Goal: Information Seeking & Learning: Understand process/instructions

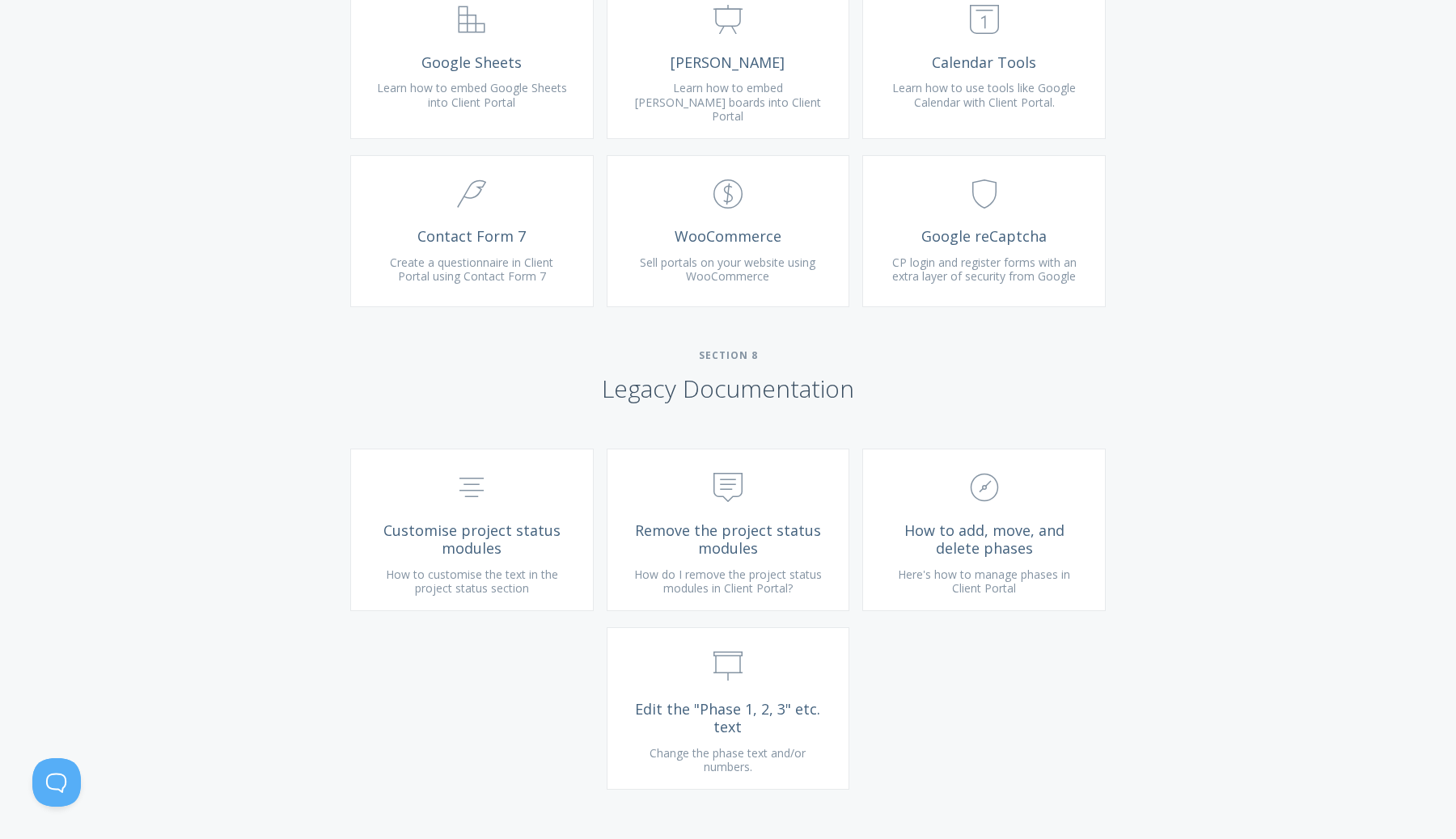
scroll to position [3452, 0]
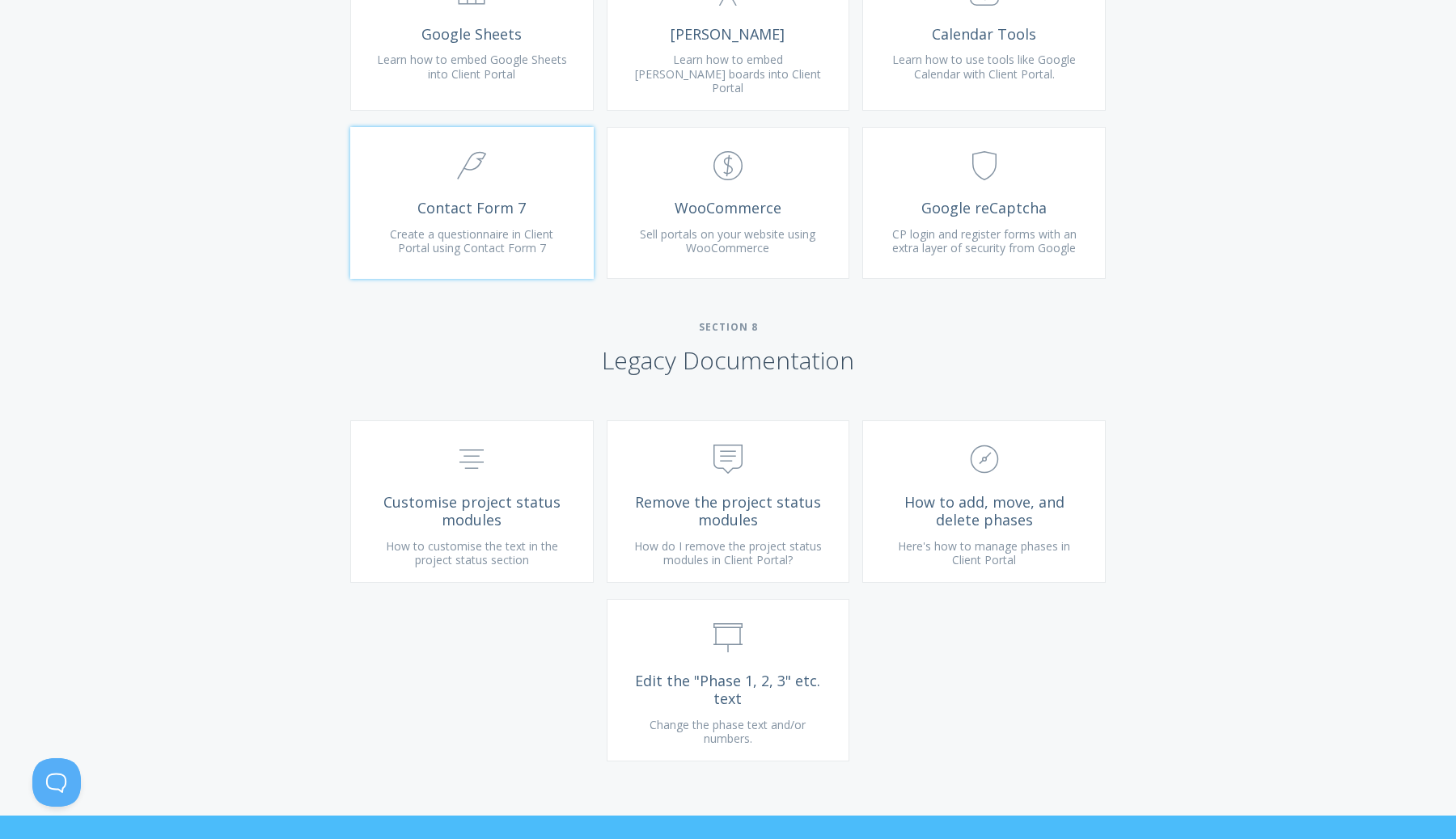
click at [503, 278] on link ".cls-1{fill:none;stroke:#000;stroke-miterlimit:10;stroke-width:2px;} 3. Communi…" at bounding box center [471, 203] width 244 height 152
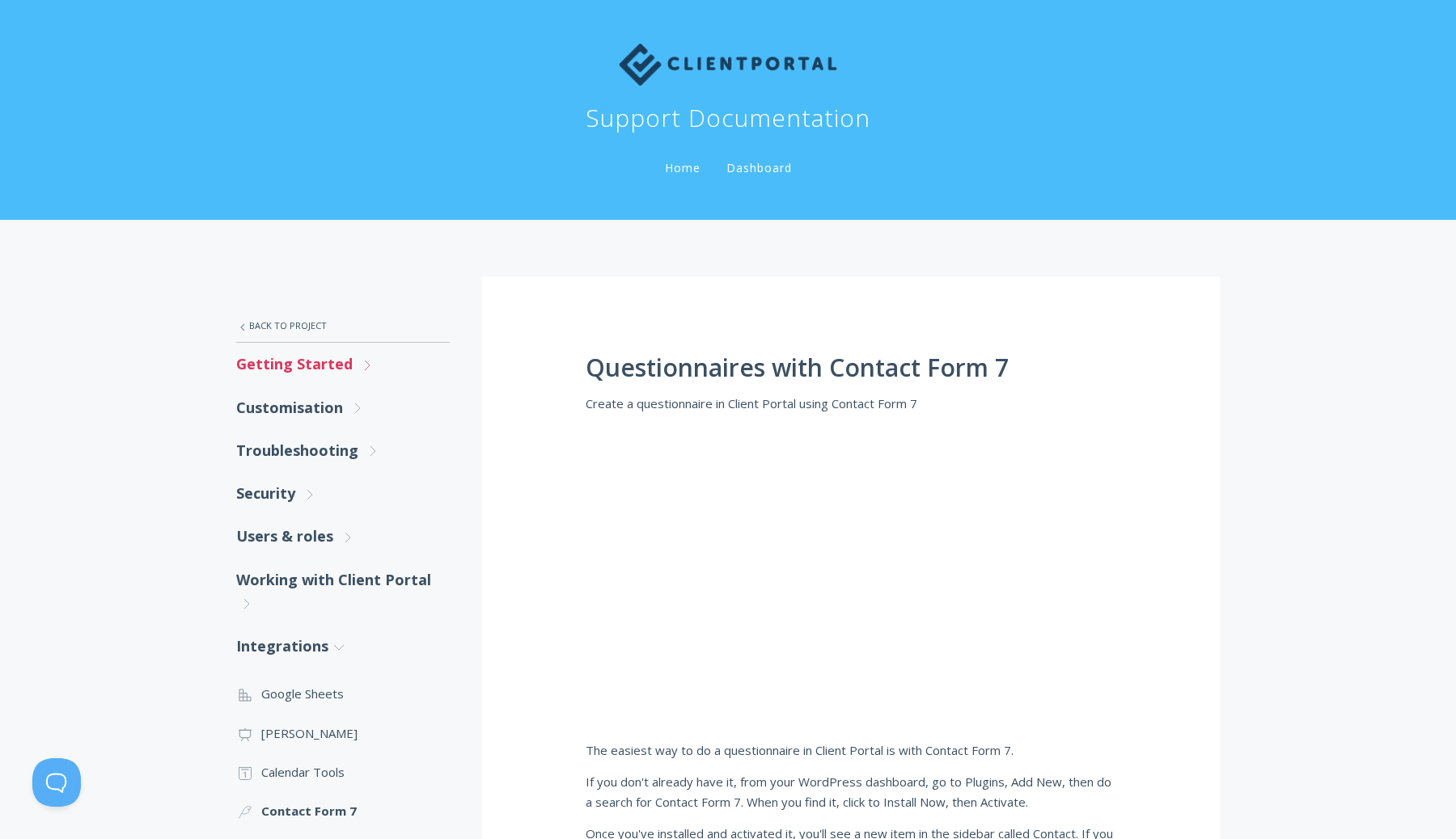
click at [353, 366] on link "Getting Started .st0{fill:none;stroke:#000000;stroke-width:2;stroke-miterlimit:…" at bounding box center [343, 364] width 214 height 43
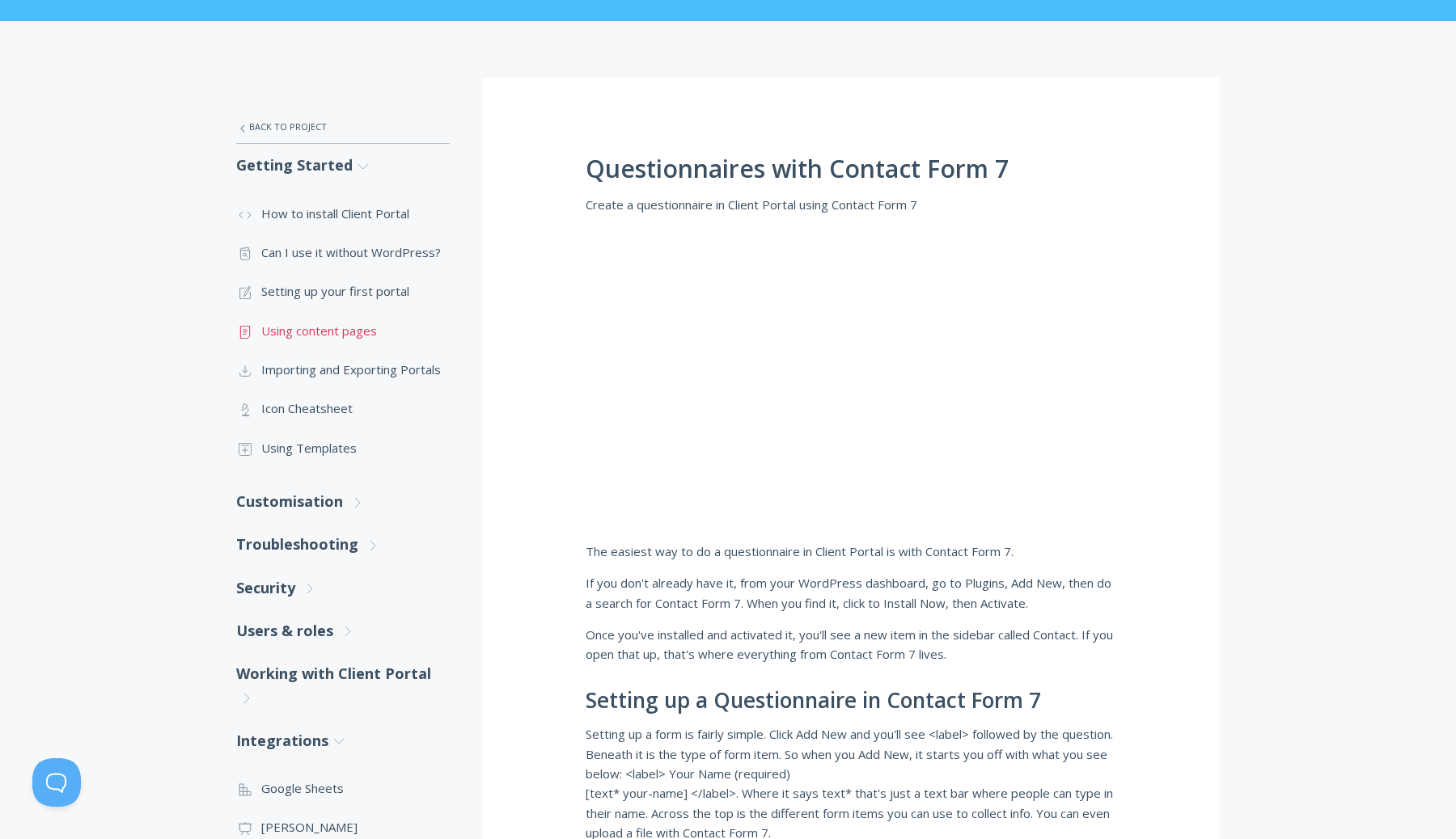
scroll to position [208, 0]
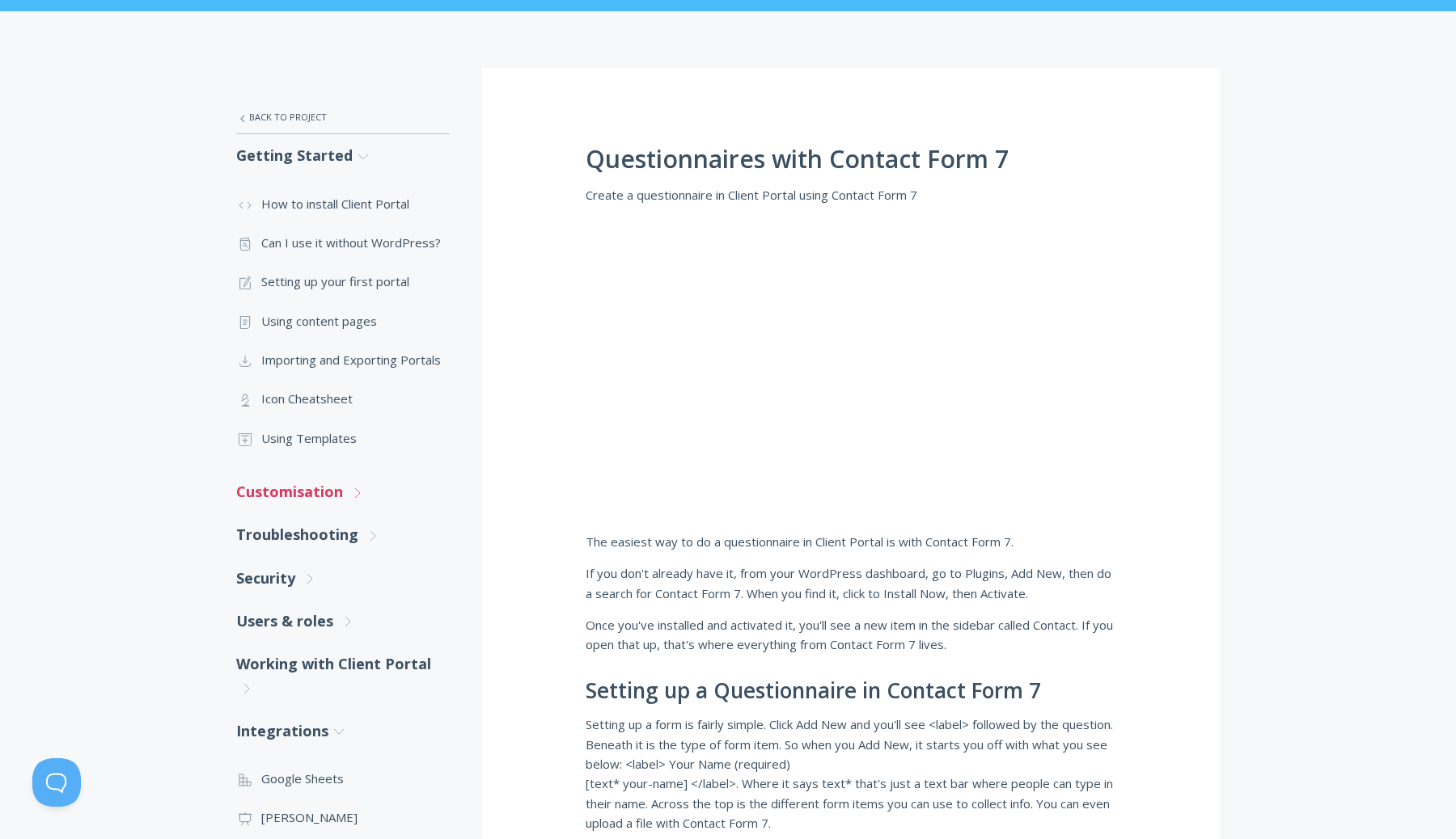
click at [314, 495] on link "Customisation .st0{fill:none;stroke:#000000;stroke-width:2;stroke-miterlimit:10…" at bounding box center [343, 492] width 214 height 43
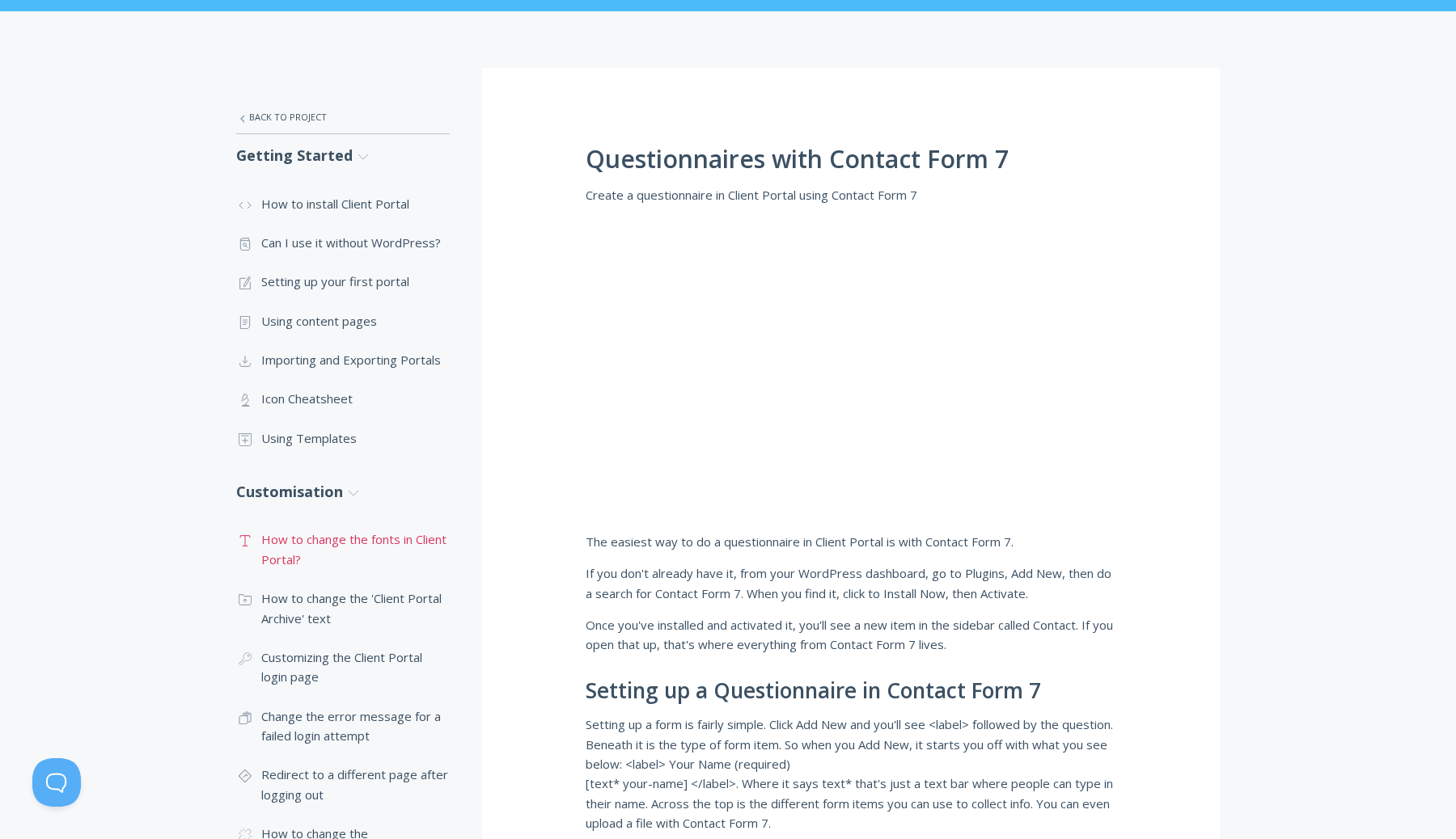
click at [335, 541] on link ".st0{fill:none;stroke:#000000;stroke-width:2;stroke-miterlimit:10;} Untitled-16…" at bounding box center [343, 550] width 214 height 59
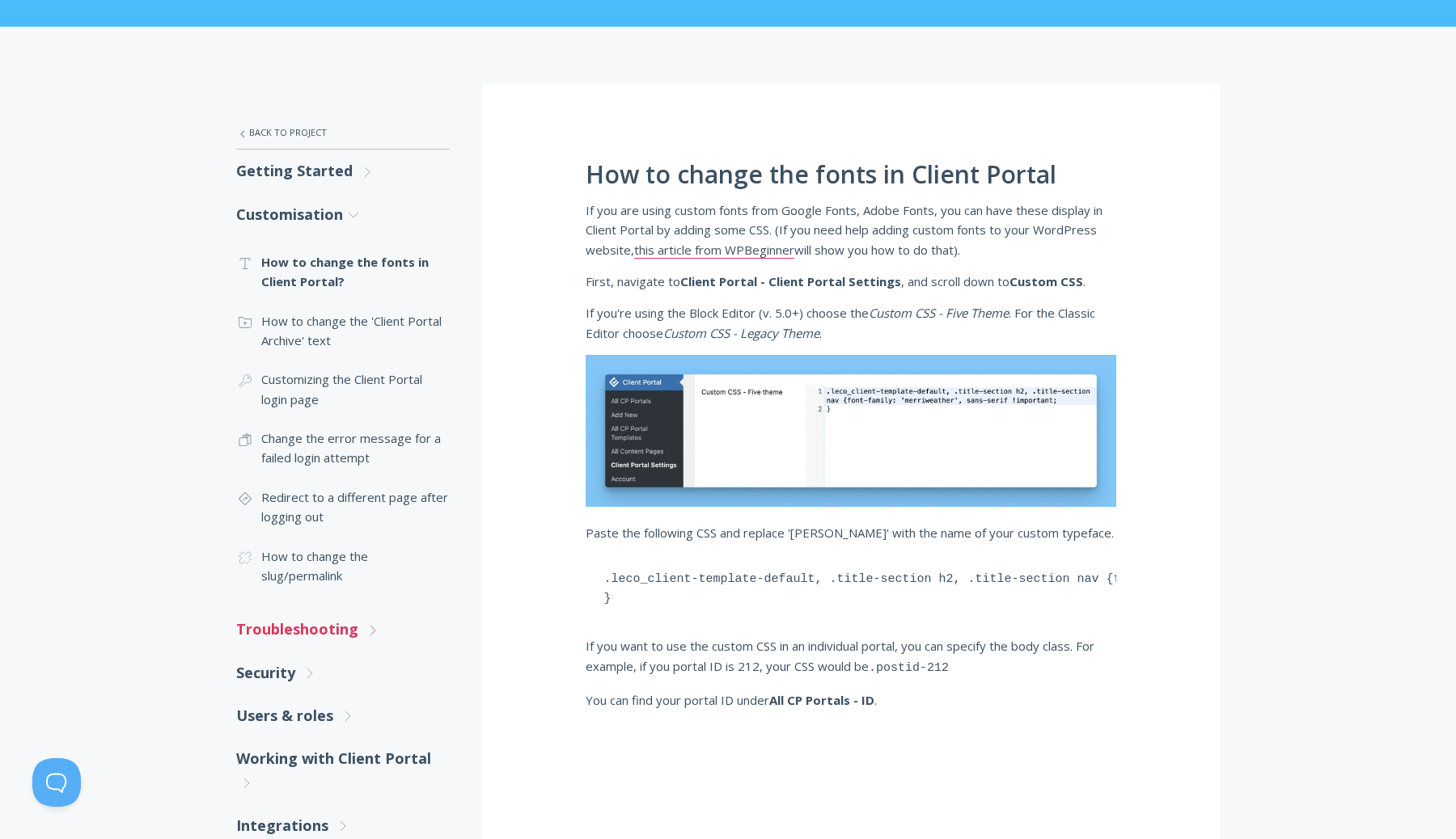
scroll to position [187, 0]
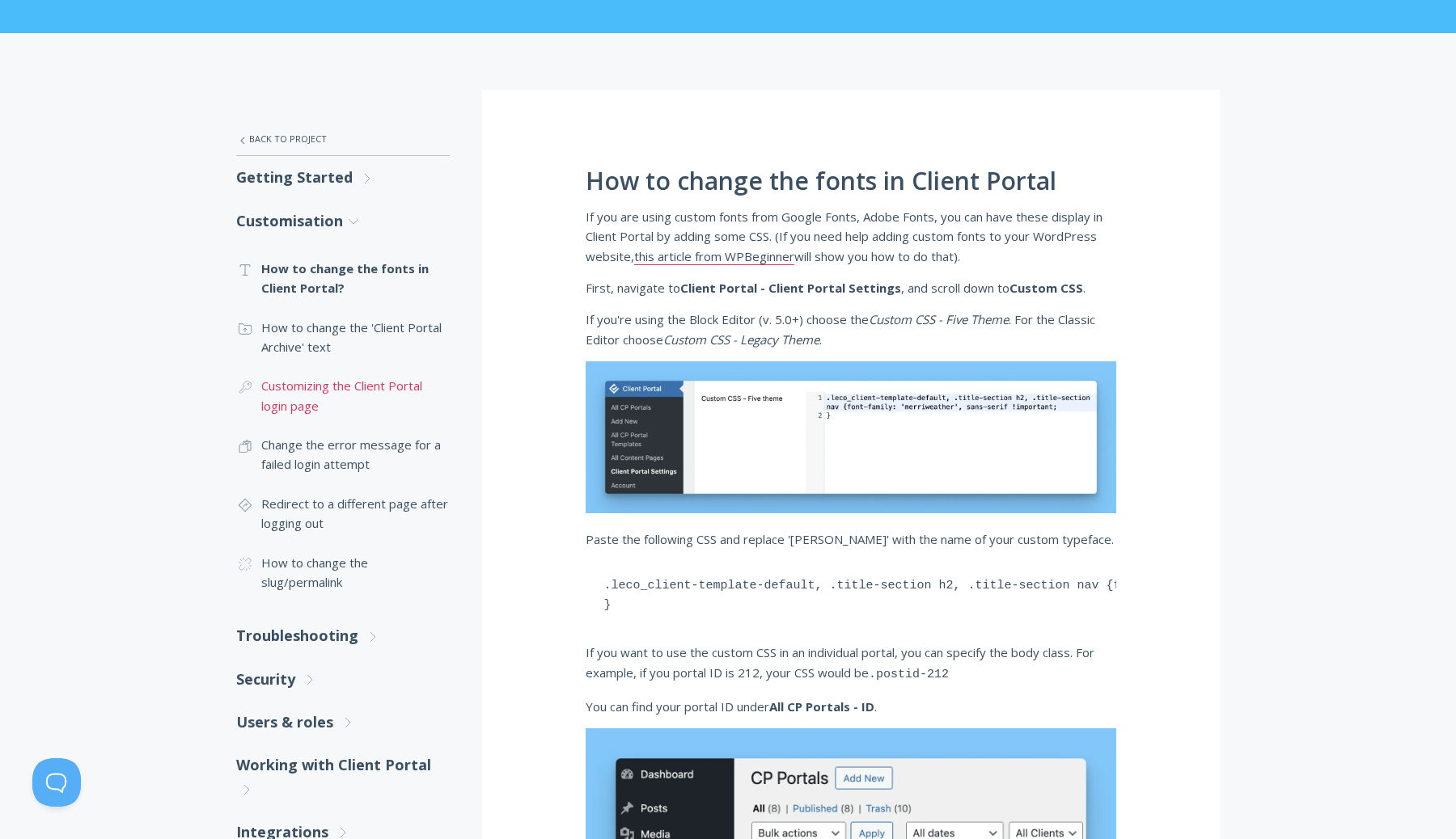
click at [396, 394] on link ".cls-1{fill:none;stroke:#000;stroke-miterlimit:10;stroke-width:2px;} 1. General…" at bounding box center [343, 396] width 214 height 59
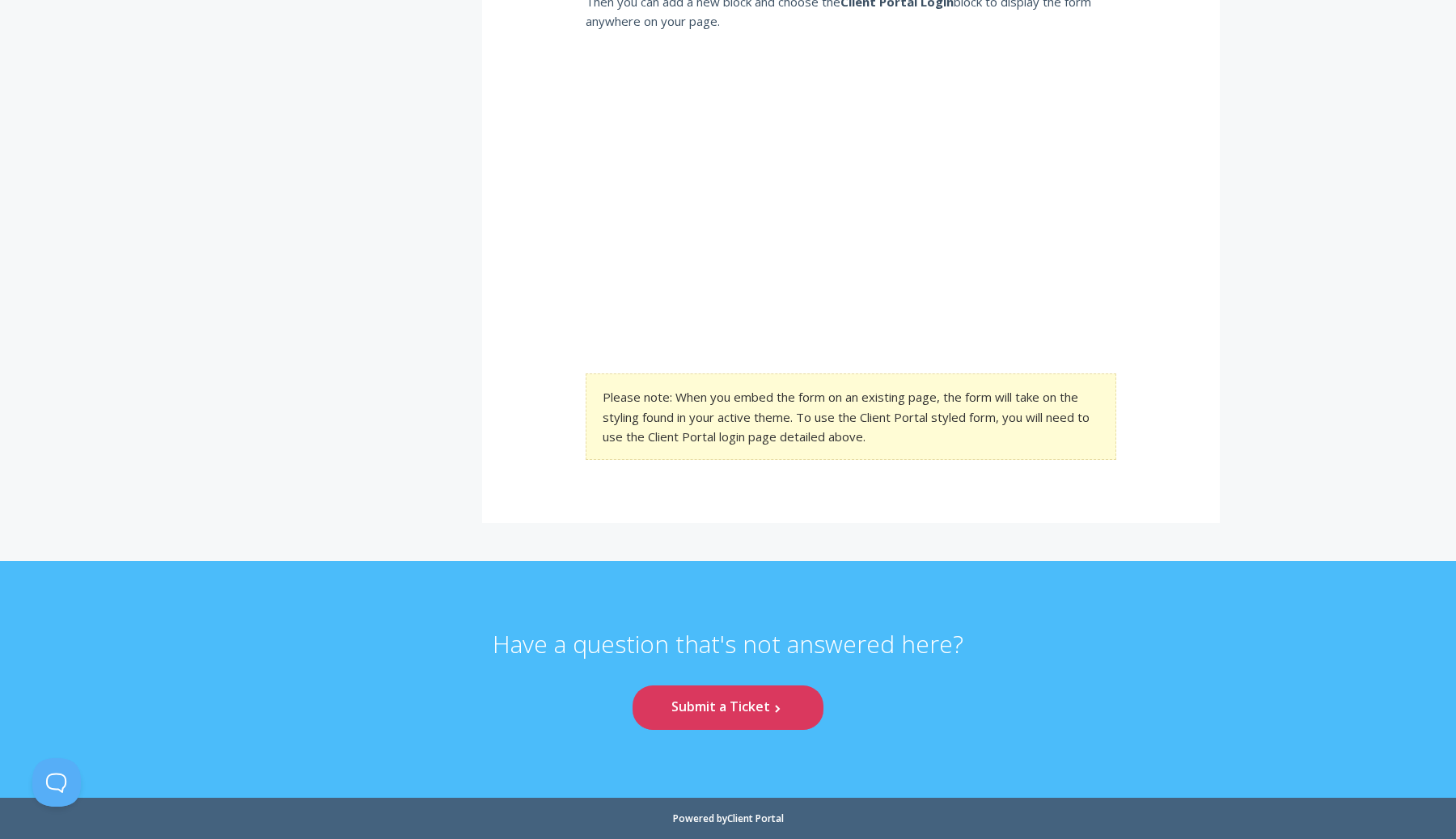
scroll to position [3948, 0]
